Goal: Task Accomplishment & Management: Complete application form

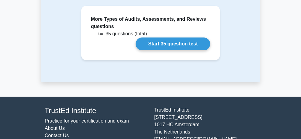
scroll to position [1627, 0]
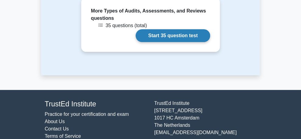
click at [210, 42] on link "Start 35 question test" at bounding box center [173, 35] width 74 height 13
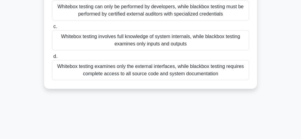
scroll to position [114, 0]
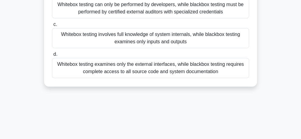
click at [171, 67] on div "Whitebox testing examines only the external interfaces, while blackbox testing …" at bounding box center [150, 68] width 197 height 20
click at [52, 56] on input "d. Whitebox testing examines only the external interfaces, while blackbox testi…" at bounding box center [52, 54] width 0 height 4
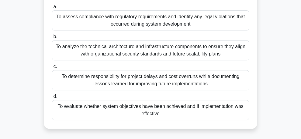
scroll to position [74, 0]
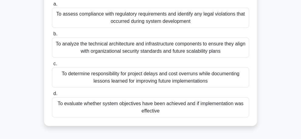
click at [142, 82] on div "To determine responsibility for project delays and cost overruns while document…" at bounding box center [150, 77] width 197 height 20
click at [52, 66] on input "c. To determine responsibility for project delays and cost overruns while docum…" at bounding box center [52, 64] width 0 height 4
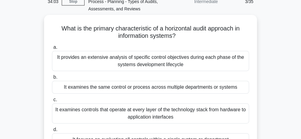
scroll to position [35, 0]
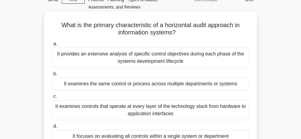
click at [215, 88] on div "It examines the same control or process across multiple departments or systems" at bounding box center [150, 83] width 197 height 13
click at [52, 76] on input "b. It examines the same control or process across multiple departments or syste…" at bounding box center [52, 74] width 0 height 4
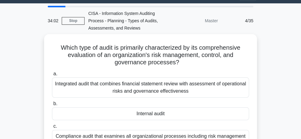
scroll to position [0, 0]
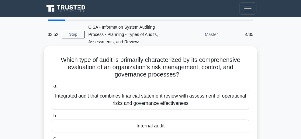
click at [198, 100] on div "Integrated audit that combines financial statement review with assessment of op…" at bounding box center [150, 99] width 197 height 20
click at [52, 88] on input "a. Integrated audit that combines financial statement review with assessment of…" at bounding box center [52, 86] width 0 height 4
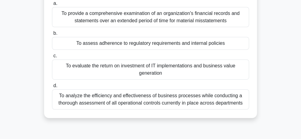
scroll to position [68, 0]
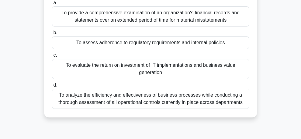
click at [215, 49] on div "To assess adherence to regulatory requirements and internal policies" at bounding box center [150, 42] width 197 height 13
click at [52, 35] on input "b. To assess adherence to regulatory requirements and internal policies" at bounding box center [52, 33] width 0 height 4
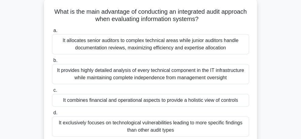
scroll to position [50, 0]
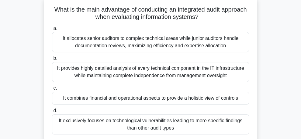
click at [228, 72] on div "It provides highly detailed analysis of every technical component in the IT inf…" at bounding box center [150, 72] width 197 height 20
click at [52, 60] on input "b. It provides highly detailed analysis of every technical component in the IT …" at bounding box center [52, 58] width 0 height 4
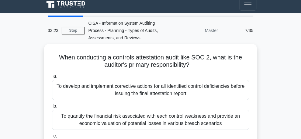
scroll to position [0, 0]
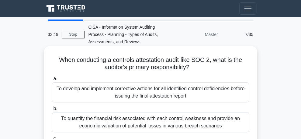
click at [210, 91] on div "To develop and implement corrective actions for all identified control deficien…" at bounding box center [150, 92] width 197 height 20
click at [52, 81] on input "a. To develop and implement corrective actions for all identified control defic…" at bounding box center [52, 79] width 0 height 4
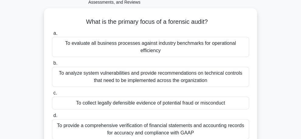
scroll to position [40, 0]
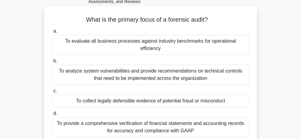
click at [222, 97] on div "To collect legally defensible evidence of potential fraud or misconduct" at bounding box center [150, 100] width 197 height 13
click at [52, 93] on input "c. To collect legally defensible evidence of potential fraud or misconduct" at bounding box center [52, 91] width 0 height 4
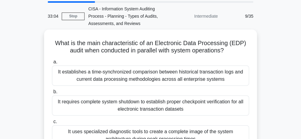
scroll to position [0, 0]
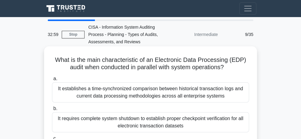
click at [195, 122] on div "It requires complete system shutdown to establish proper checkpoint verificatio…" at bounding box center [150, 122] width 197 height 20
click at [52, 110] on input "b. It requires complete system shutdown to establish proper checkpoint verifica…" at bounding box center [52, 108] width 0 height 4
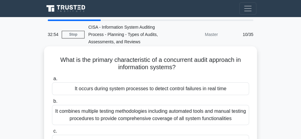
click at [180, 93] on div "It occurs during system processes to detect control failures in real time" at bounding box center [150, 88] width 197 height 13
click at [52, 81] on input "a. It occurs during system processes to detect control failures in real time" at bounding box center [52, 79] width 0 height 4
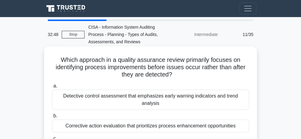
click at [167, 121] on div "Corrective action evaluation that prioritizes process enhancement opportunities" at bounding box center [150, 125] width 197 height 13
click at [52, 118] on input "b. Corrective action evaluation that prioritizes process enhancement opportunit…" at bounding box center [52, 116] width 0 height 4
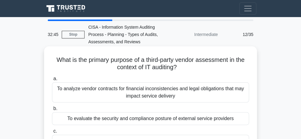
click at [181, 91] on div "To analyze vendor contracts for financial inconsistencies and legal obligations…" at bounding box center [150, 92] width 197 height 20
click at [52, 81] on input "a. To analyze vendor contracts for financial inconsistencies and legal obligati…" at bounding box center [52, 79] width 0 height 4
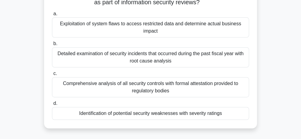
scroll to position [67, 0]
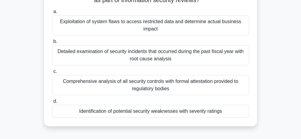
click at [226, 62] on div "Detailed examination of security incidents that occurred during the past fiscal…" at bounding box center [150, 55] width 197 height 20
click at [52, 43] on input "b. Detailed examination of security incidents that occurred during the past fis…" at bounding box center [52, 42] width 0 height 4
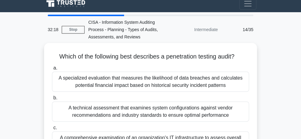
scroll to position [0, 0]
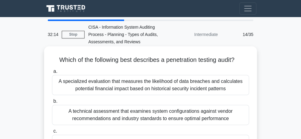
click at [211, 79] on div "A specialized evaluation that measures the likelihood of data breaches and calc…" at bounding box center [150, 85] width 197 height 20
click at [52, 73] on input "a. A specialized evaluation that measures the likelihood of data breaches and c…" at bounding box center [52, 71] width 0 height 4
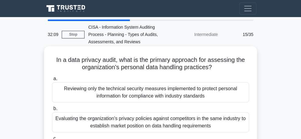
click at [198, 121] on div "Evaluating the organization's privacy policies against competitors in the same …" at bounding box center [150, 122] width 197 height 20
click at [52, 110] on input "b. Evaluating the organization's privacy policies against competitors in the sa…" at bounding box center [52, 108] width 0 height 4
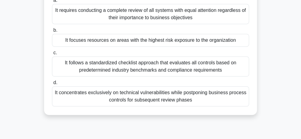
scroll to position [85, 0]
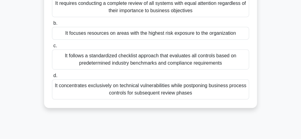
click at [209, 92] on div "It concentrates exclusively on technical vulnerabilities while postponing busin…" at bounding box center [150, 89] width 197 height 20
click at [52, 77] on input "d. It concentrates exclusively on technical vulnerabilities while postponing bu…" at bounding box center [52, 76] width 0 height 4
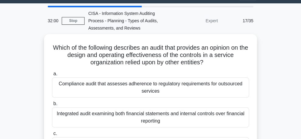
scroll to position [0, 0]
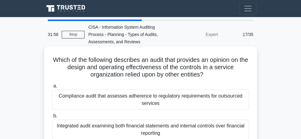
click at [200, 101] on div "Compliance audit that assesses adherence to regulatory requirements for outsour…" at bounding box center [150, 99] width 197 height 20
click at [52, 88] on input "a. Compliance audit that assesses adherence to regulatory requirements for outs…" at bounding box center [52, 86] width 0 height 4
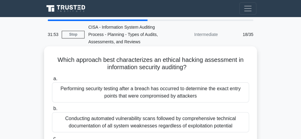
click at [200, 96] on div "Performing security testing after a breach has occurred to determine the exact …" at bounding box center [150, 92] width 197 height 20
click at [52, 81] on input "a. Performing security testing after a breach has occurred to determine the exa…" at bounding box center [52, 79] width 0 height 4
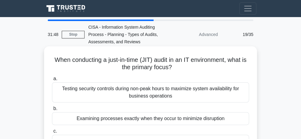
click at [165, 120] on div "Examining processes exactly when they occur to minimize disruption" at bounding box center [150, 118] width 197 height 13
click at [52, 110] on input "b. Examining processes exactly when they occur to minimize disruption" at bounding box center [52, 108] width 0 height 4
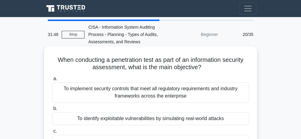
click at [179, 96] on div "To implement security controls that meet all regulatory requirements and indust…" at bounding box center [150, 92] width 197 height 20
click at [52, 81] on input "a. To implement security controls that meet all regulatory requirements and ind…" at bounding box center [52, 79] width 0 height 4
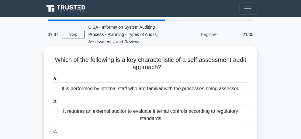
click at [177, 90] on div "It is performed by internal staff who are familiar with the processes being ass…" at bounding box center [150, 88] width 197 height 13
click at [52, 81] on input "a. It is performed by internal staff who are familiar with the processes being …" at bounding box center [52, 79] width 0 height 4
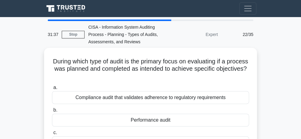
click at [177, 90] on label "a. Compliance audit that validates adherence to regulatory requirements" at bounding box center [150, 94] width 197 height 20
click at [52, 89] on input "a. Compliance audit that validates adherence to regulatory requirements" at bounding box center [52, 87] width 0 height 4
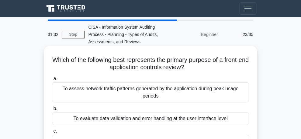
click at [167, 97] on div "To assess network traffic patterns generated by the application during peak usa…" at bounding box center [150, 92] width 197 height 20
click at [52, 81] on input "a. To assess network traffic patterns generated by the application during peak …" at bounding box center [52, 79] width 0 height 4
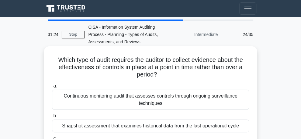
click at [164, 100] on div "Continuous monitoring audit that assesses controls through ongoing surveillance…" at bounding box center [150, 99] width 197 height 20
click at [52, 88] on input "a. Continuous monitoring audit that assesses controls through ongoing surveilla…" at bounding box center [52, 86] width 0 height 4
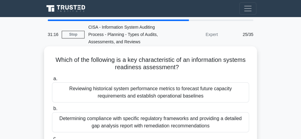
click at [156, 125] on div "Determining compliance with specific regulatory frameworks and providing a deta…" at bounding box center [150, 122] width 197 height 20
click at [52, 110] on input "b. Determining compliance with specific regulatory frameworks and providing a d…" at bounding box center [52, 108] width 0 height 4
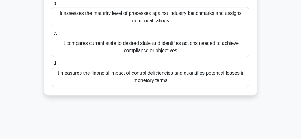
scroll to position [117, 0]
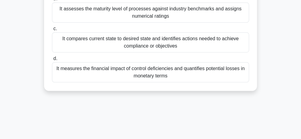
click at [201, 76] on div "It measures the financial impact of control deficiencies and quantifies potenti…" at bounding box center [150, 72] width 197 height 20
click at [52, 60] on input "d. It measures the financial impact of control deficiencies and quantifies pote…" at bounding box center [52, 59] width 0 height 4
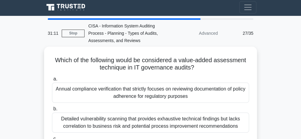
scroll to position [0, 0]
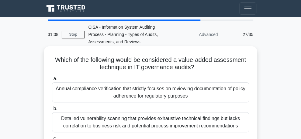
click at [183, 92] on div "Annual compliance verification that strictly focuses on reviewing documentation…" at bounding box center [150, 92] width 197 height 20
click at [52, 81] on input "a. Annual compliance verification that strictly focuses on reviewing documentat…" at bounding box center [52, 79] width 0 height 4
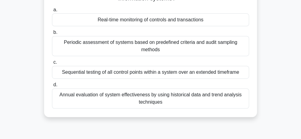
scroll to position [71, 0]
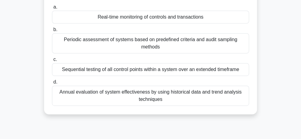
click at [223, 87] on div "Annual evaluation of system effectiveness by using historical data and trend an…" at bounding box center [150, 95] width 197 height 20
click at [52, 84] on input "d. Annual evaluation of system effectiveness by using historical data and trend…" at bounding box center [52, 82] width 0 height 4
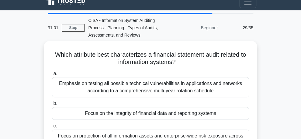
scroll to position [0, 0]
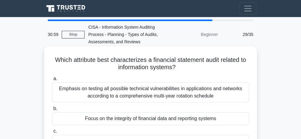
click at [191, 99] on div "Emphasis on testing all possible technical vulnerabilities in applications and …" at bounding box center [150, 92] width 197 height 20
click at [52, 81] on input "a. Emphasis on testing all possible technical vulnerabilities in applications a…" at bounding box center [52, 79] width 0 height 4
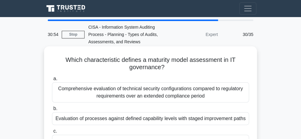
click at [186, 120] on div "Evaluation of processes against defined capability levels with staged improveme…" at bounding box center [150, 118] width 197 height 13
click at [52, 110] on input "b. Evaluation of processes against defined capability levels with staged improv…" at bounding box center [52, 108] width 0 height 4
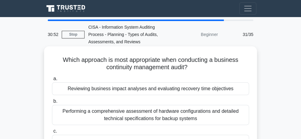
click at [204, 88] on div "Reviewing business impact analyses and evaluating recovery time objectives" at bounding box center [150, 88] width 197 height 13
click at [52, 81] on input "a. Reviewing business impact analyses and evaluating recovery time objectives" at bounding box center [52, 79] width 0 height 4
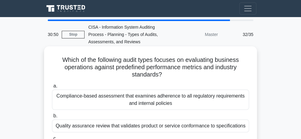
click at [187, 130] on div "Quality assurance review that validates product or service conformance to speci…" at bounding box center [150, 125] width 197 height 13
click at [52, 118] on input "b. Quality assurance review that validates product or service conformance to sp…" at bounding box center [52, 116] width 0 height 4
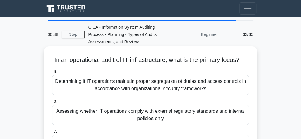
click at [203, 94] on div "Determining if IT operations maintain proper segregation of duties and access c…" at bounding box center [150, 85] width 197 height 20
click at [52, 73] on input "a. Determining if IT operations maintain proper segregation of duties and acces…" at bounding box center [52, 71] width 0 height 4
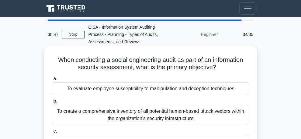
click at [190, 123] on div "To create a comprehensive inventory of all potential human-based attack vectors…" at bounding box center [150, 115] width 197 height 20
click at [52, 103] on input "b. To create a comprehensive inventory of all potential human-based attack vect…" at bounding box center [52, 101] width 0 height 4
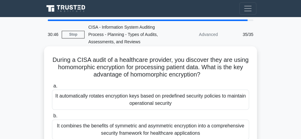
click at [200, 99] on div "It automatically rotates encryption keys based on predefined security policies …" at bounding box center [150, 99] width 197 height 20
click at [52, 88] on input "a. It automatically rotates encryption keys based on predefined security polici…" at bounding box center [52, 86] width 0 height 4
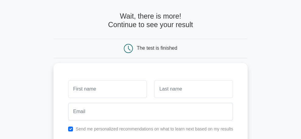
scroll to position [22, 0]
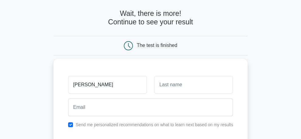
type input "[PERSON_NAME]"
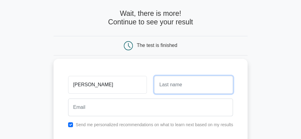
click at [179, 88] on input "text" at bounding box center [193, 85] width 79 height 18
type input "BHOLI"
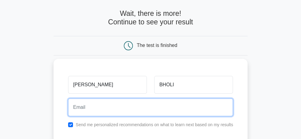
click at [101, 107] on input "email" at bounding box center [150, 107] width 165 height 18
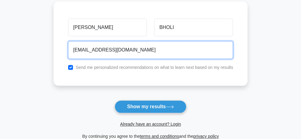
scroll to position [87, 0]
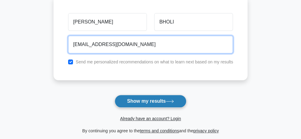
type input "judithbholi@gmail.com"
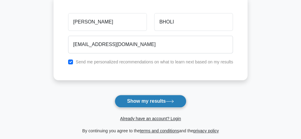
click at [164, 103] on button "Show my results" at bounding box center [151, 101] width 72 height 13
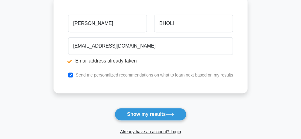
scroll to position [113, 0]
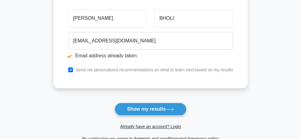
click at [136, 109] on button "Show my results" at bounding box center [151, 108] width 72 height 13
